Goal: Information Seeking & Learning: Learn about a topic

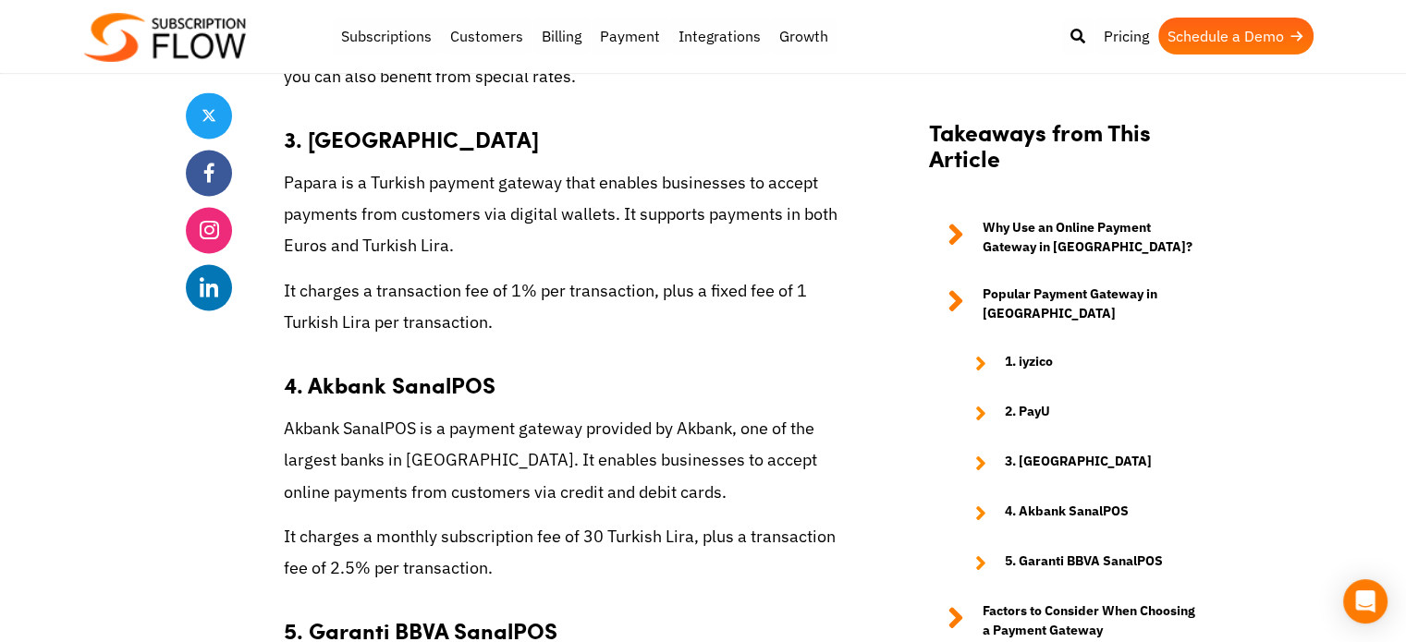
scroll to position [3185, 0]
click at [603, 410] on p "Akbank SanalPOS is a payment gateway provided by Akbank, one of the largest ban…" at bounding box center [568, 457] width 569 height 95
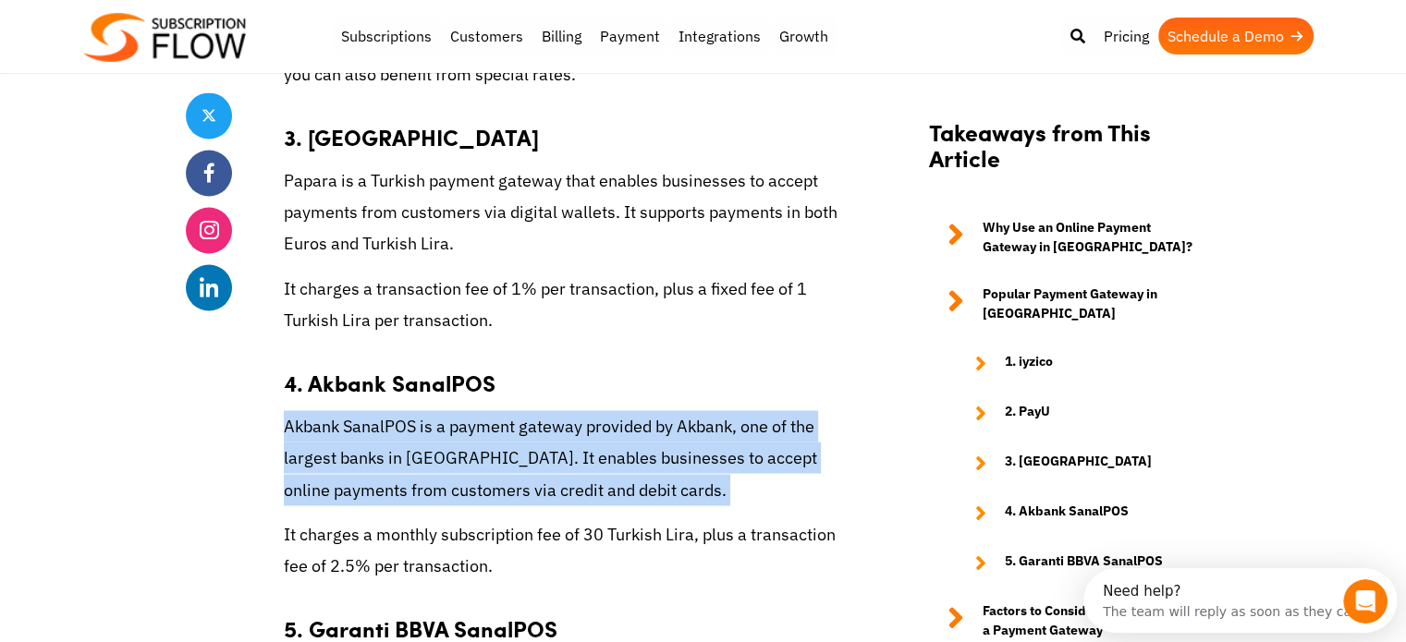
click at [603, 410] on p "Akbank SanalPOS is a payment gateway provided by Akbank, one of the largest ban…" at bounding box center [568, 457] width 569 height 95
click at [572, 410] on p "Akbank SanalPOS is a payment gateway provided by Akbank, one of the largest ban…" at bounding box center [568, 457] width 569 height 95
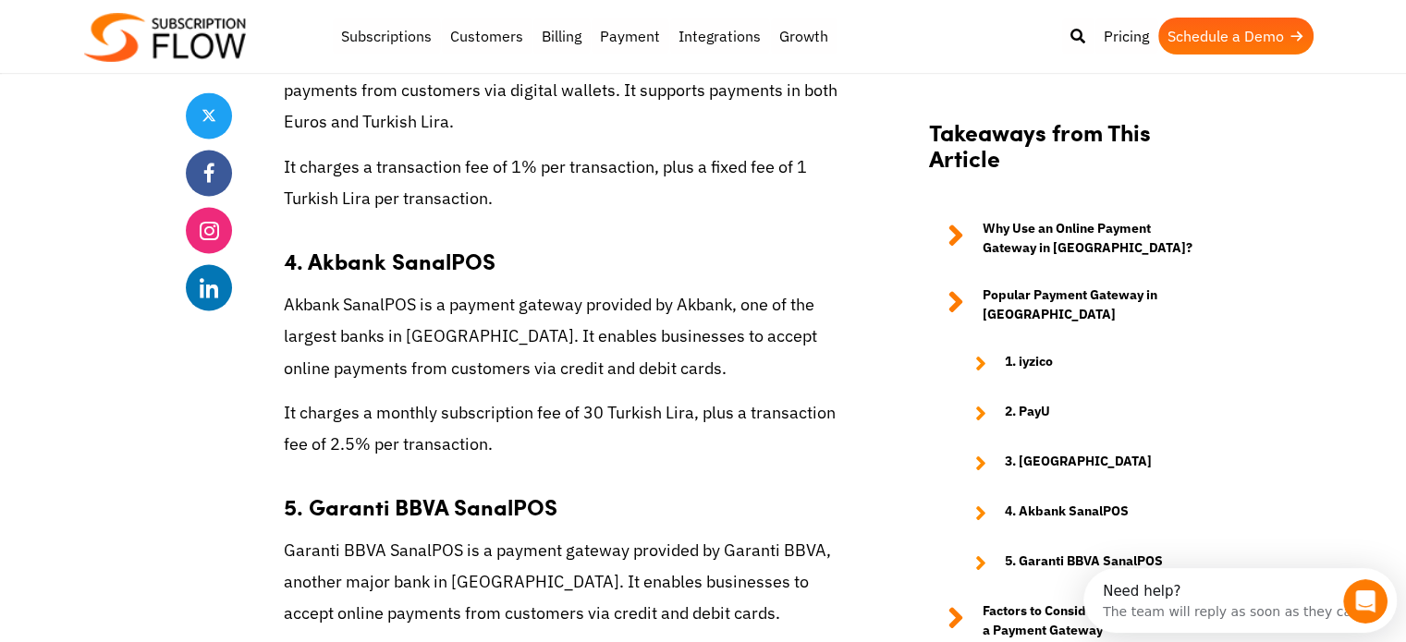
scroll to position [3368, 0]
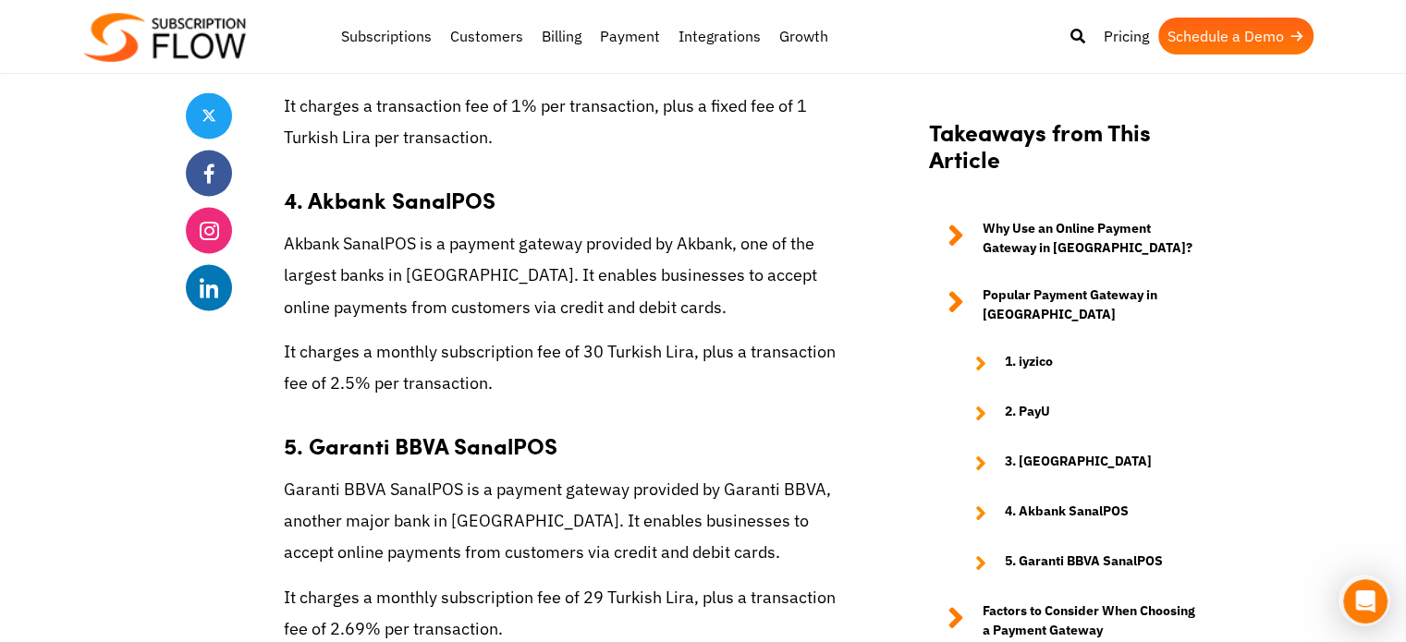
click at [473, 473] on p "Garanti BBVA SanalPOS is a payment gateway provided by Garanti BBVA, another ma…" at bounding box center [568, 520] width 569 height 95
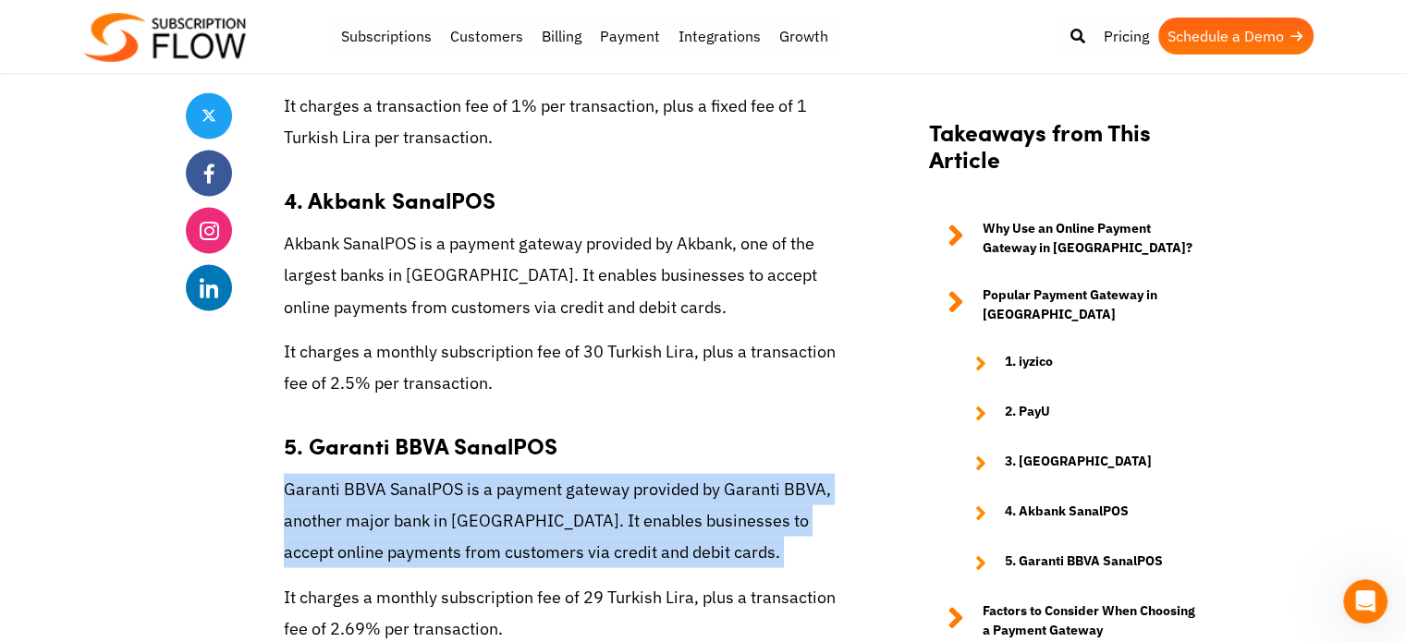
click at [473, 473] on p "Garanti BBVA SanalPOS is a payment gateway provided by Garanti BBVA, another ma…" at bounding box center [568, 520] width 569 height 95
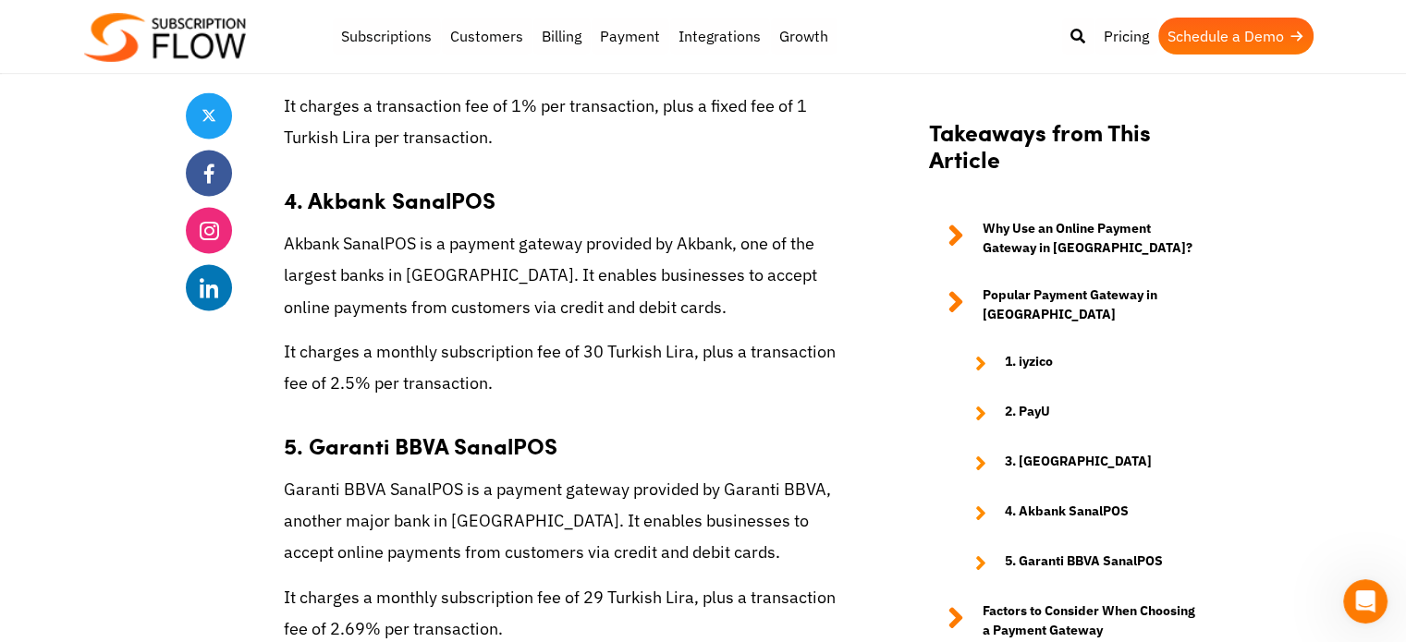
click at [547, 581] on p "It charges a monthly subscription fee of 29 Turkish Lira, plus a transaction fe…" at bounding box center [568, 612] width 569 height 63
